Goal: Task Accomplishment & Management: Manage account settings

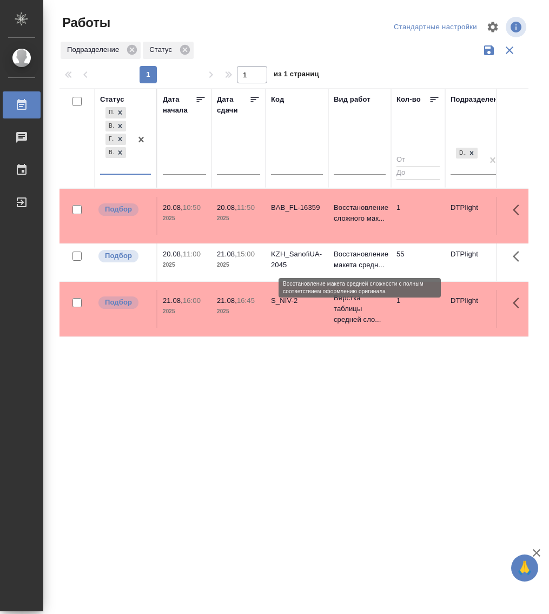
click at [352, 261] on p "Восстановление макета средн..." at bounding box center [360, 260] width 52 height 22
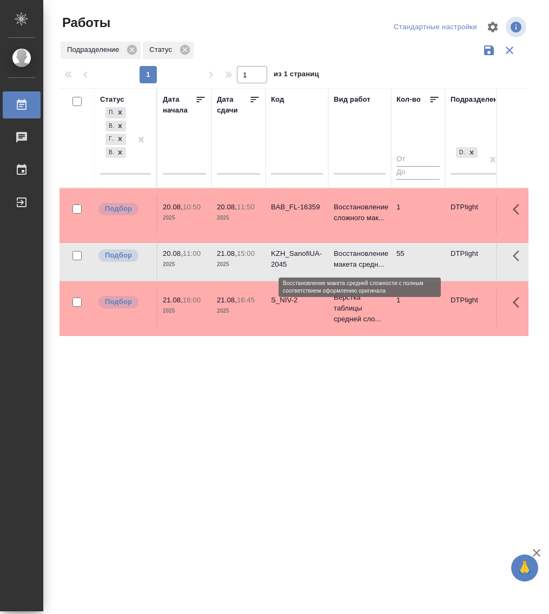
click at [352, 261] on p "Восстановление макета средн..." at bounding box center [360, 259] width 52 height 22
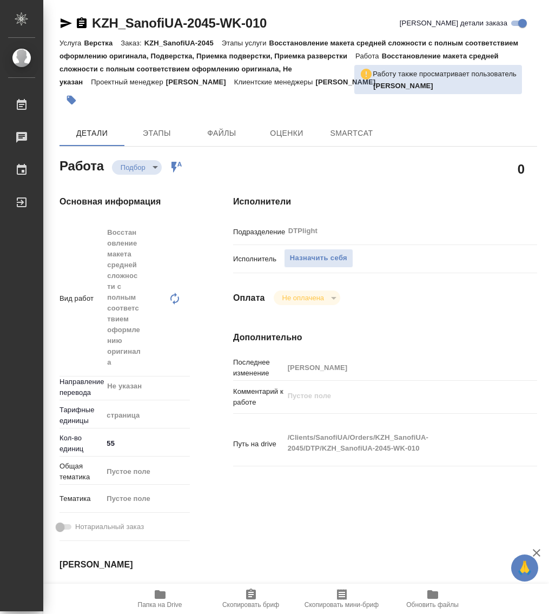
type textarea "x"
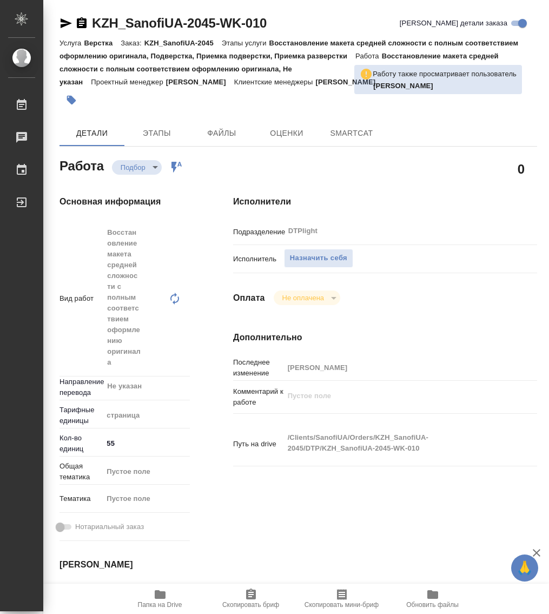
type textarea "x"
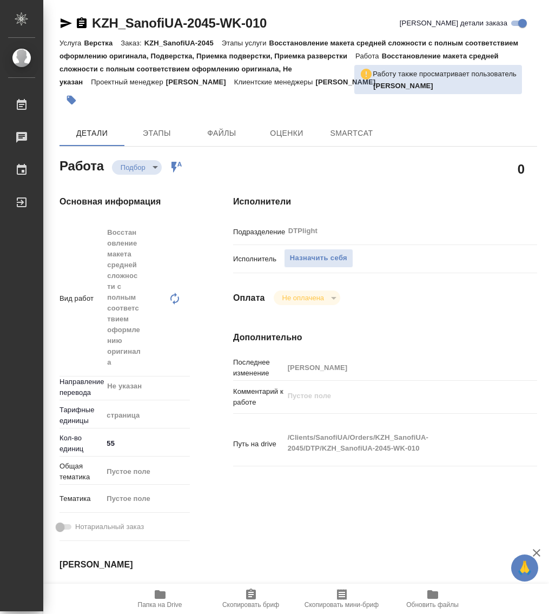
type textarea "x"
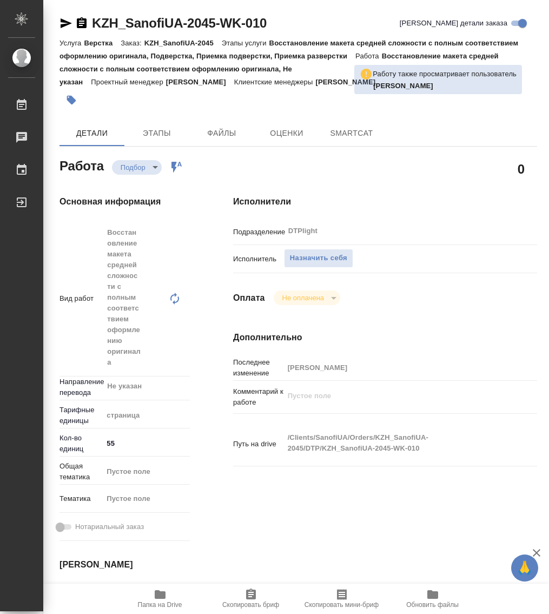
type textarea "x"
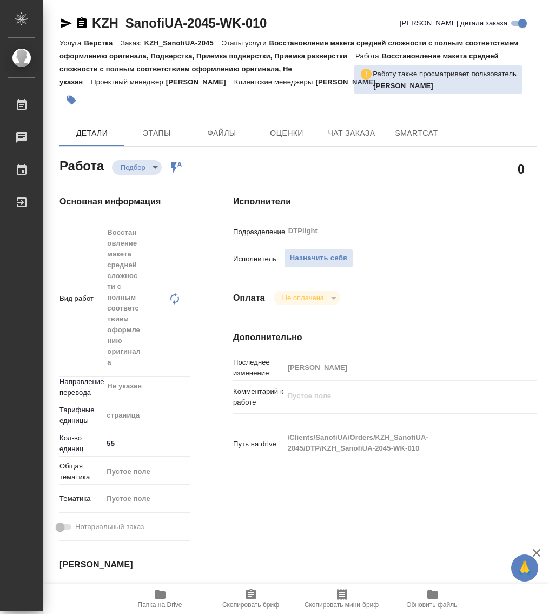
type textarea "x"
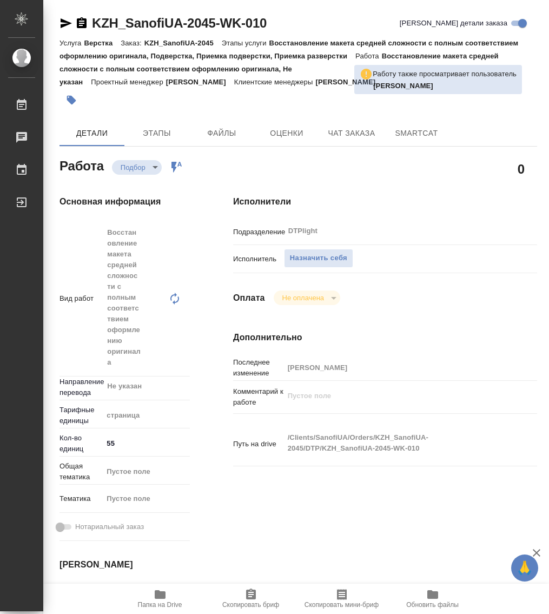
type textarea "x"
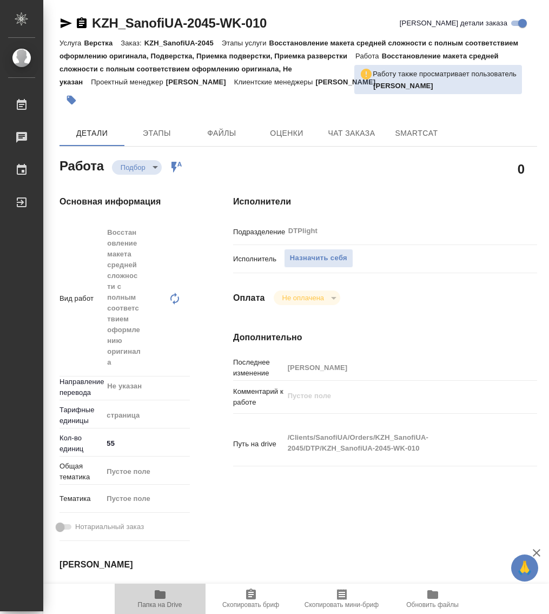
click at [165, 594] on icon "button" at bounding box center [160, 594] width 11 height 9
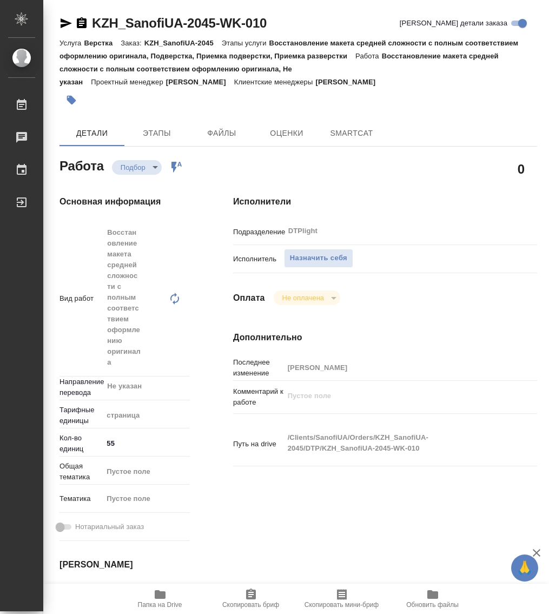
type textarea "x"
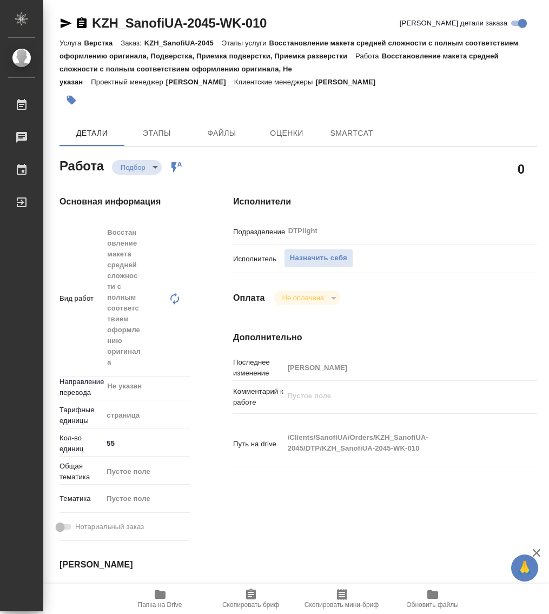
type textarea "x"
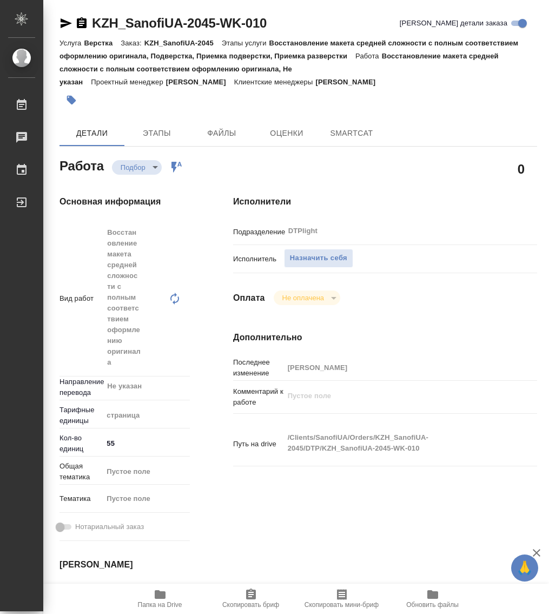
type textarea "x"
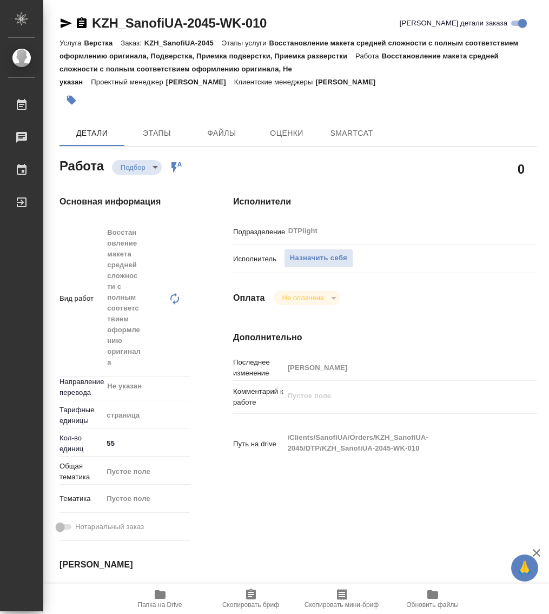
type textarea "x"
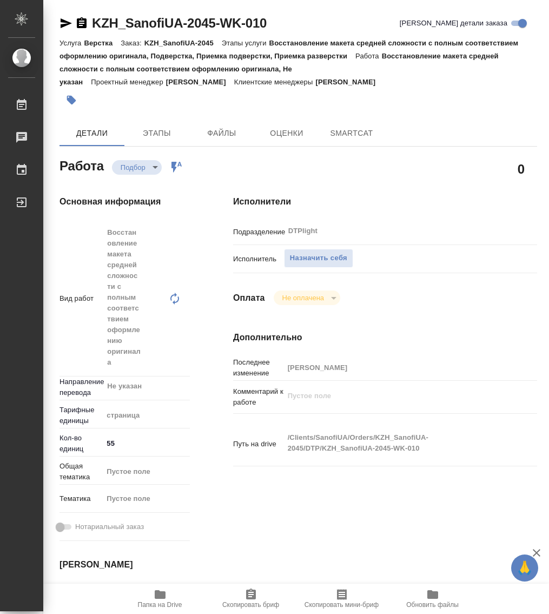
type textarea "x"
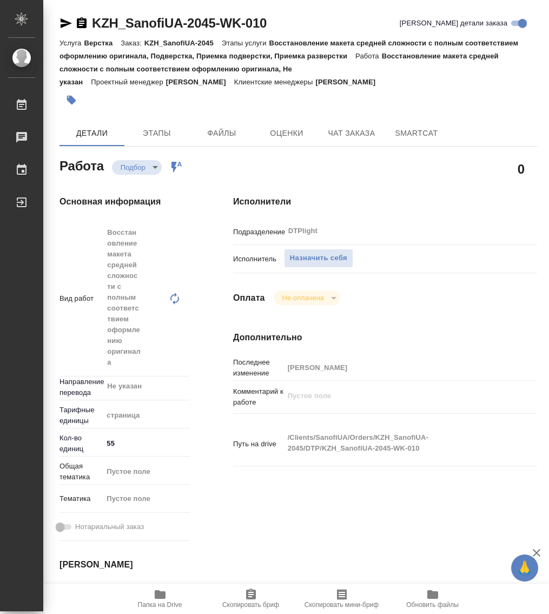
type textarea "x"
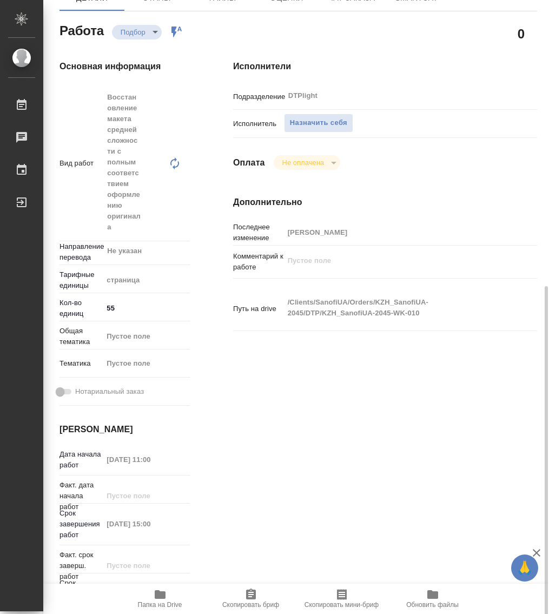
type textarea "x"
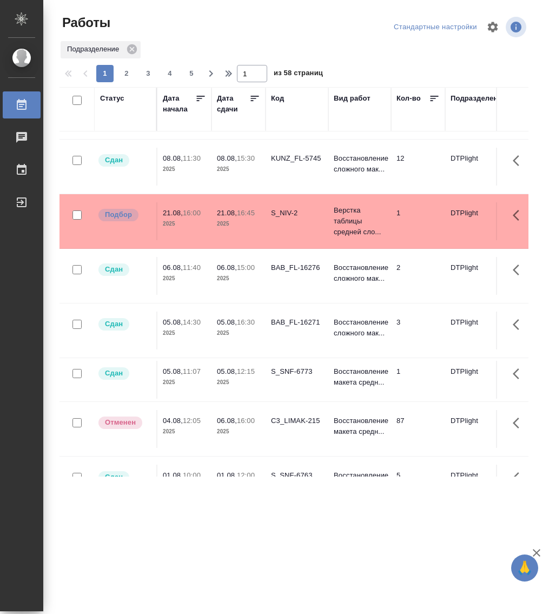
click at [114, 102] on div "Статус" at bounding box center [112, 98] width 24 height 11
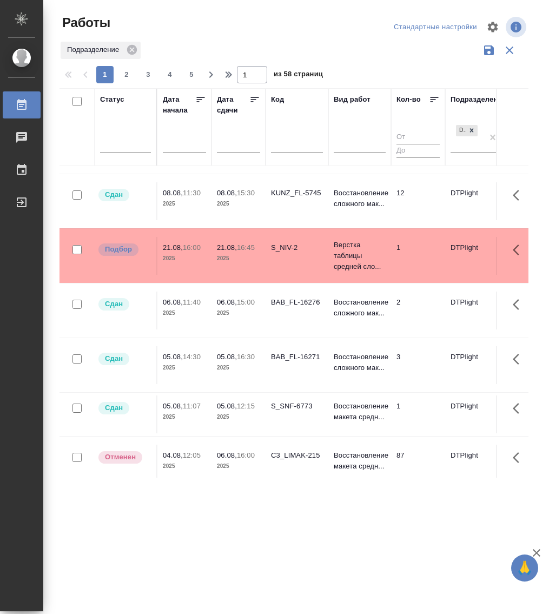
scroll to position [845, 0]
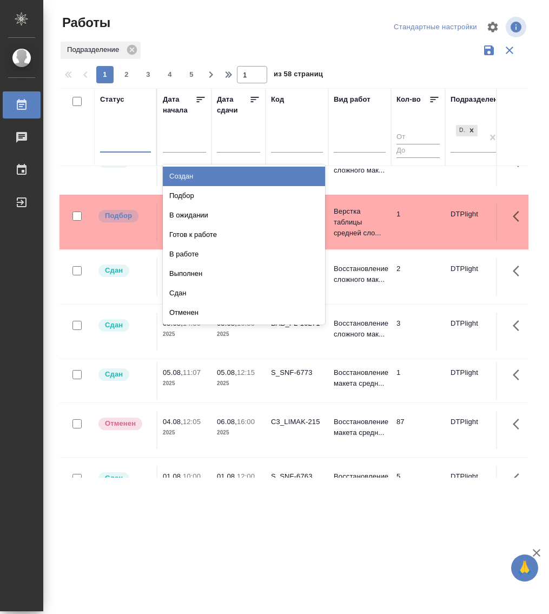
click at [126, 150] on div at bounding box center [125, 142] width 51 height 21
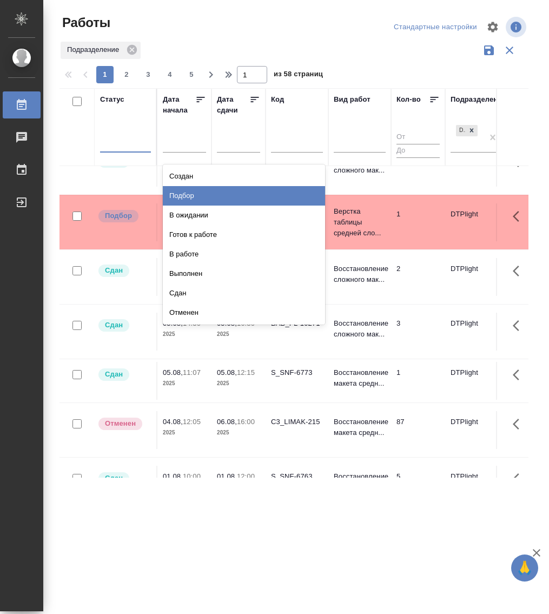
click at [203, 199] on div "Подбор" at bounding box center [244, 195] width 162 height 19
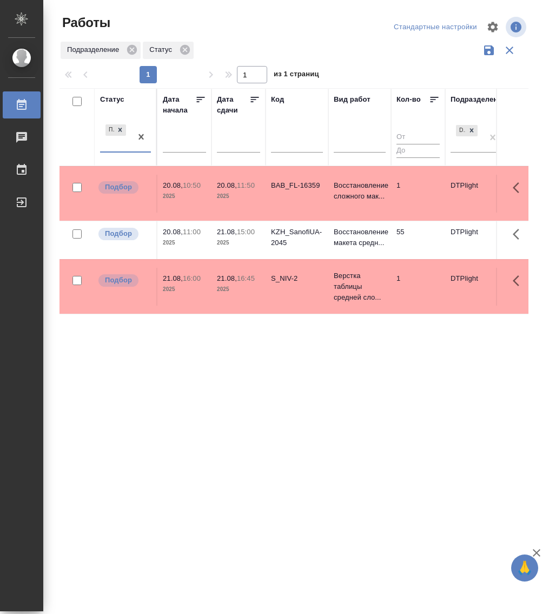
scroll to position [0, 0]
click at [133, 149] on div at bounding box center [141, 136] width 19 height 29
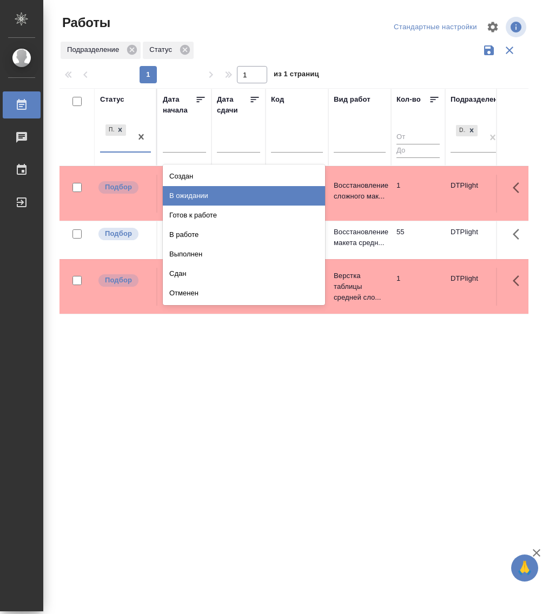
click at [204, 193] on div "В ожидании" at bounding box center [244, 195] width 162 height 19
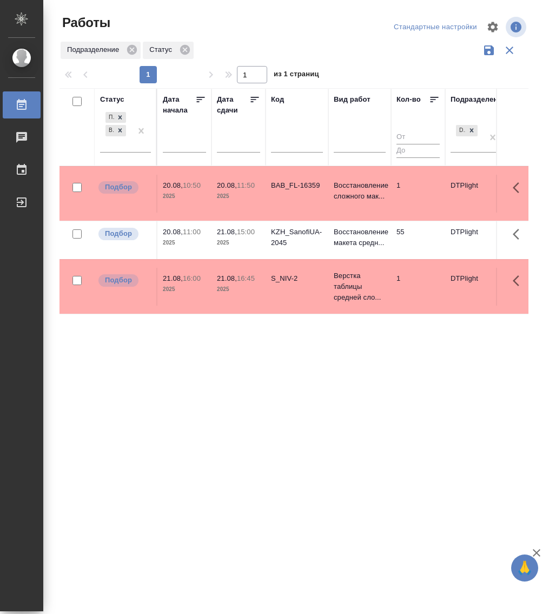
click at [293, 185] on div "BAB_FL-16359" at bounding box center [297, 185] width 52 height 11
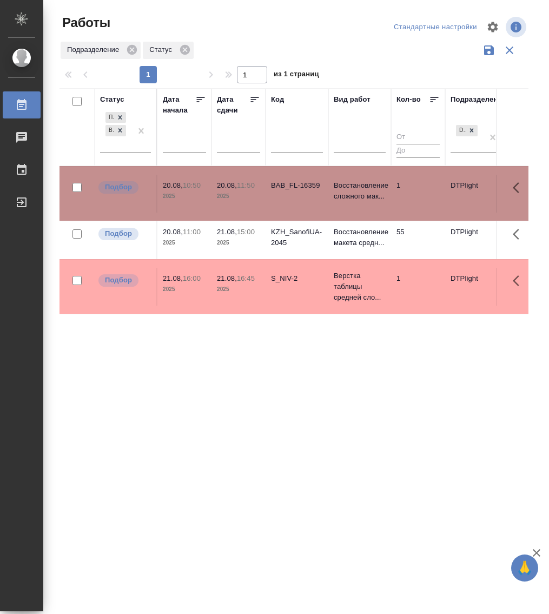
click at [293, 185] on div "BAB_FL-16359" at bounding box center [297, 185] width 52 height 11
click at [246, 401] on div "Статус Подбор В ожидании Дата начала Дата сдачи Код Вид работ Кол-во Подразделе…" at bounding box center [294, 283] width 469 height 390
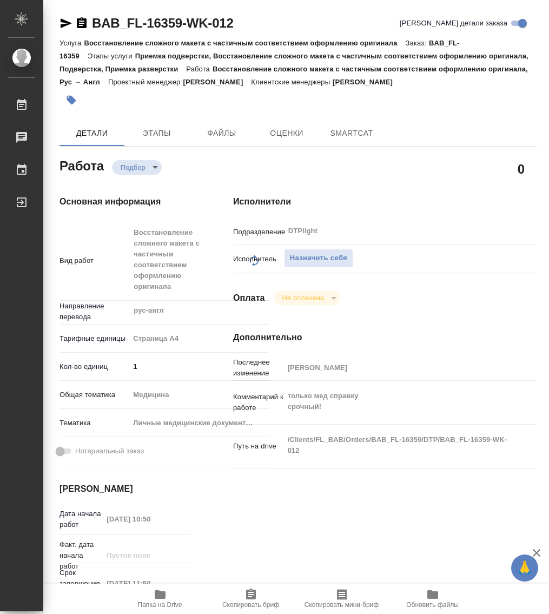
type textarea "x"
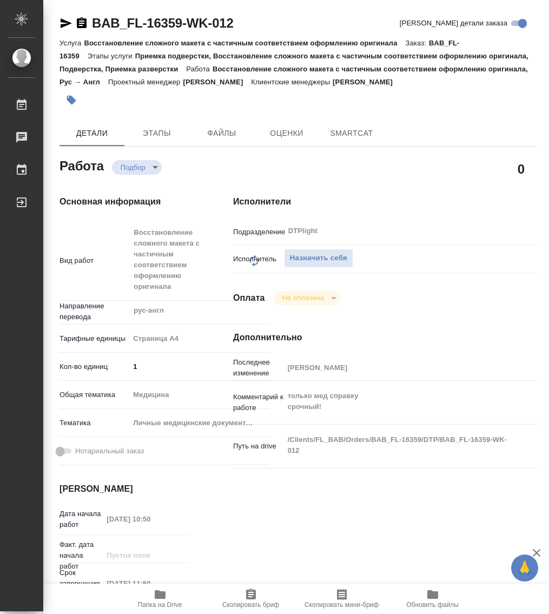
type textarea "x"
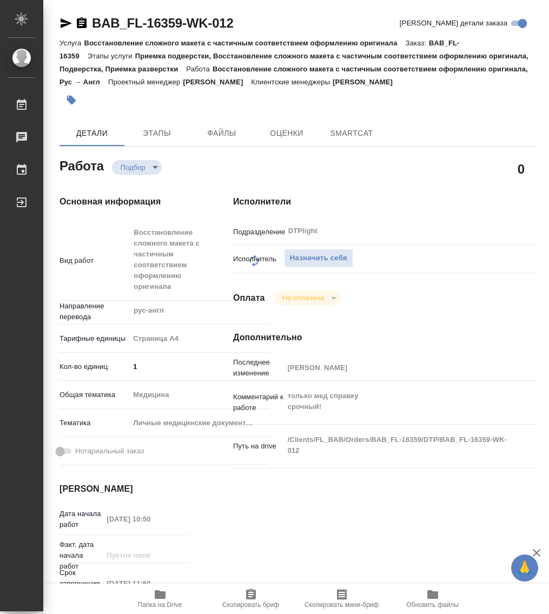
type textarea "x"
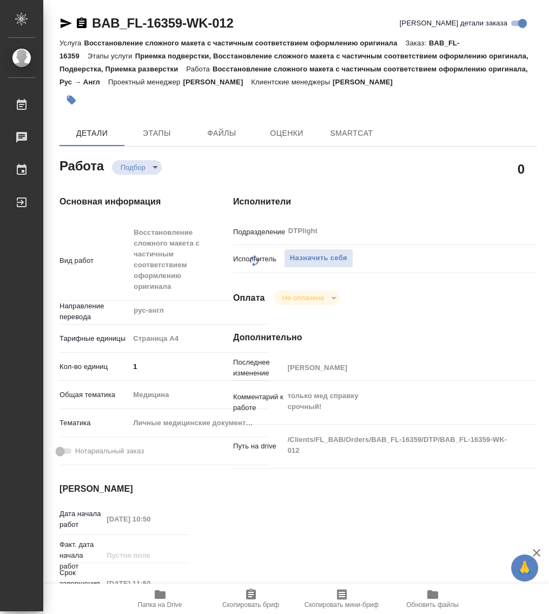
type textarea "x"
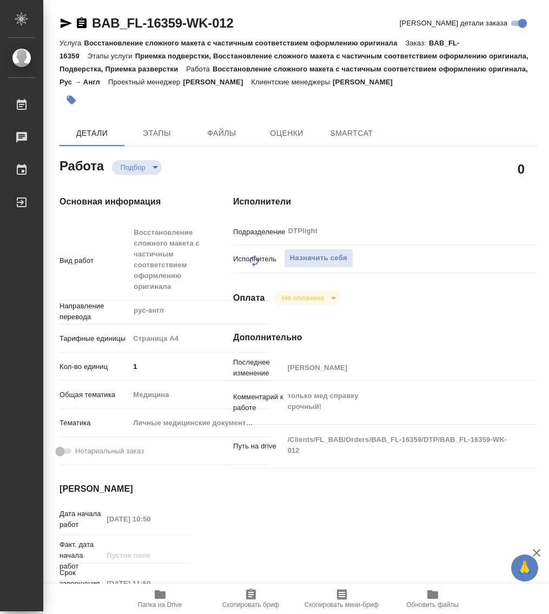
type textarea "x"
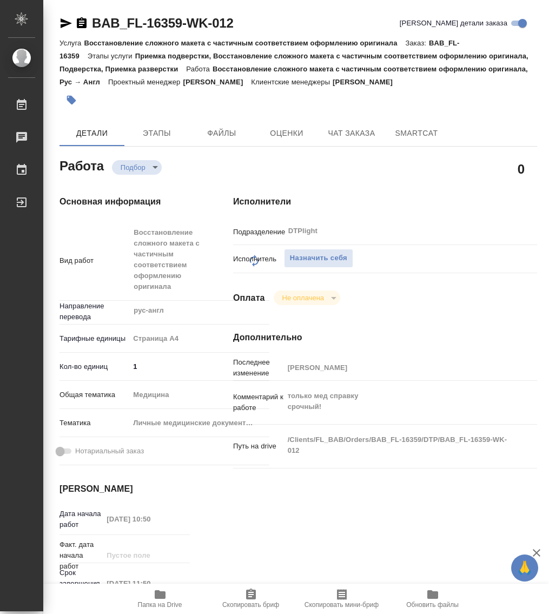
type textarea "x"
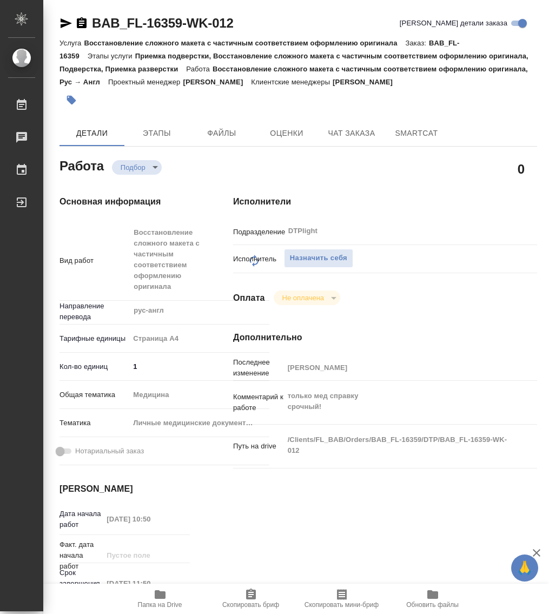
type textarea "x"
